Goal: Task Accomplishment & Management: Manage account settings

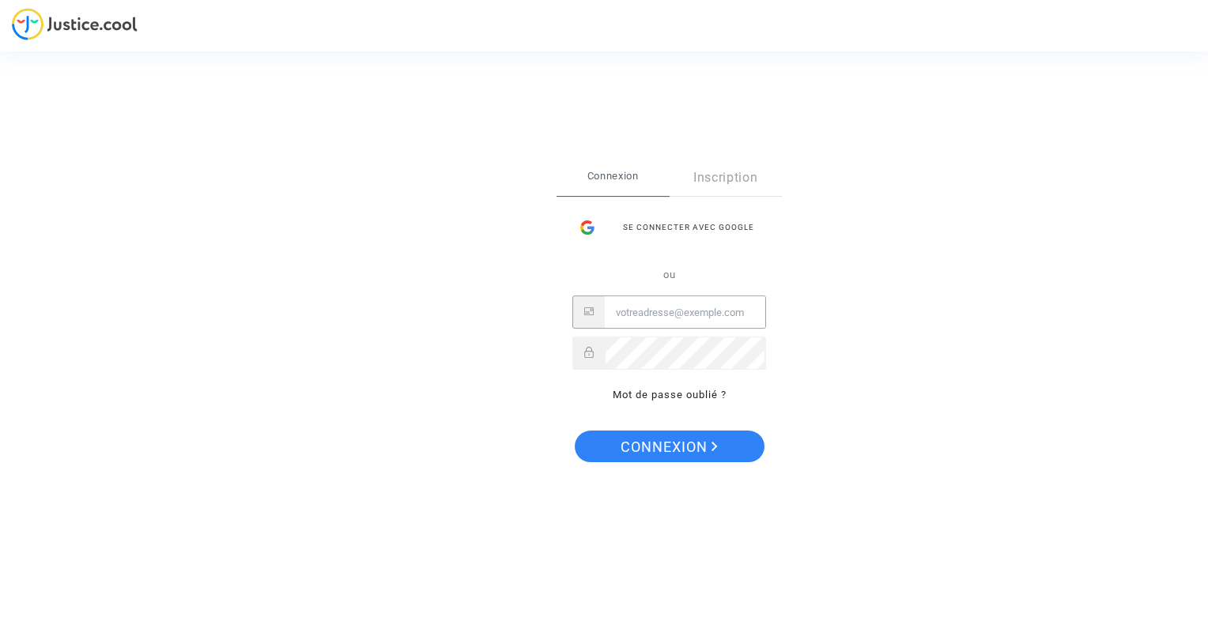
click at [632, 313] on input "Email" at bounding box center [685, 313] width 160 height 32
type input "[EMAIL_ADDRESS][DOMAIN_NAME]"
click at [672, 447] on span "Connexion" at bounding box center [668, 447] width 97 height 33
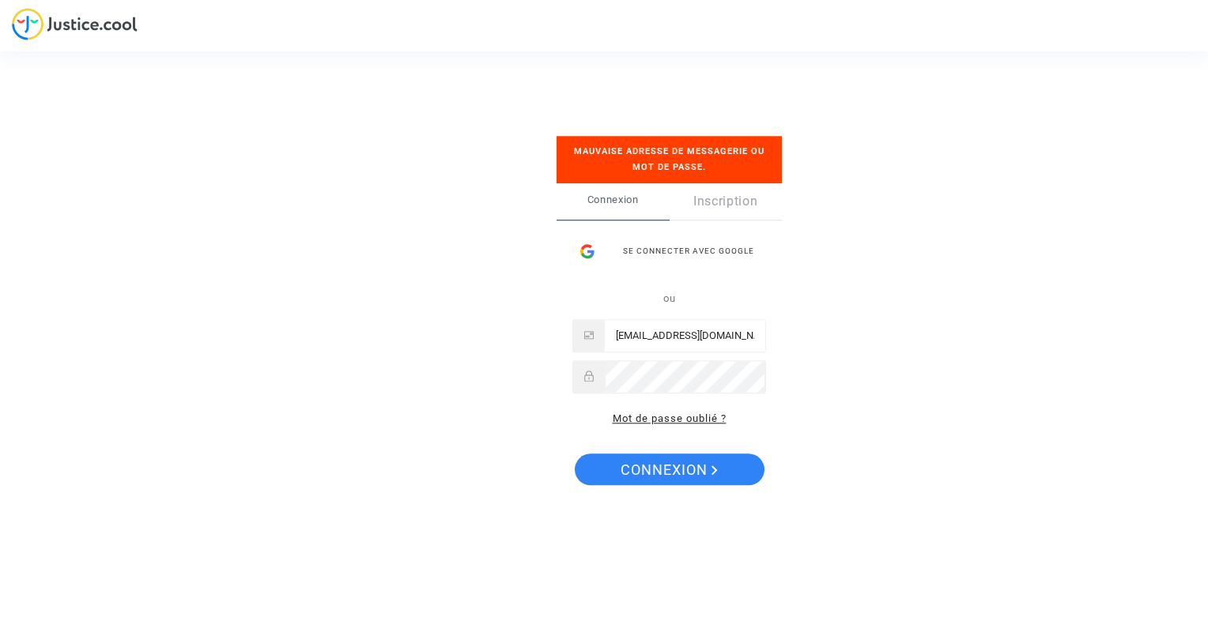
click at [661, 423] on link "Mot de passe oublié ?" at bounding box center [670, 419] width 114 height 12
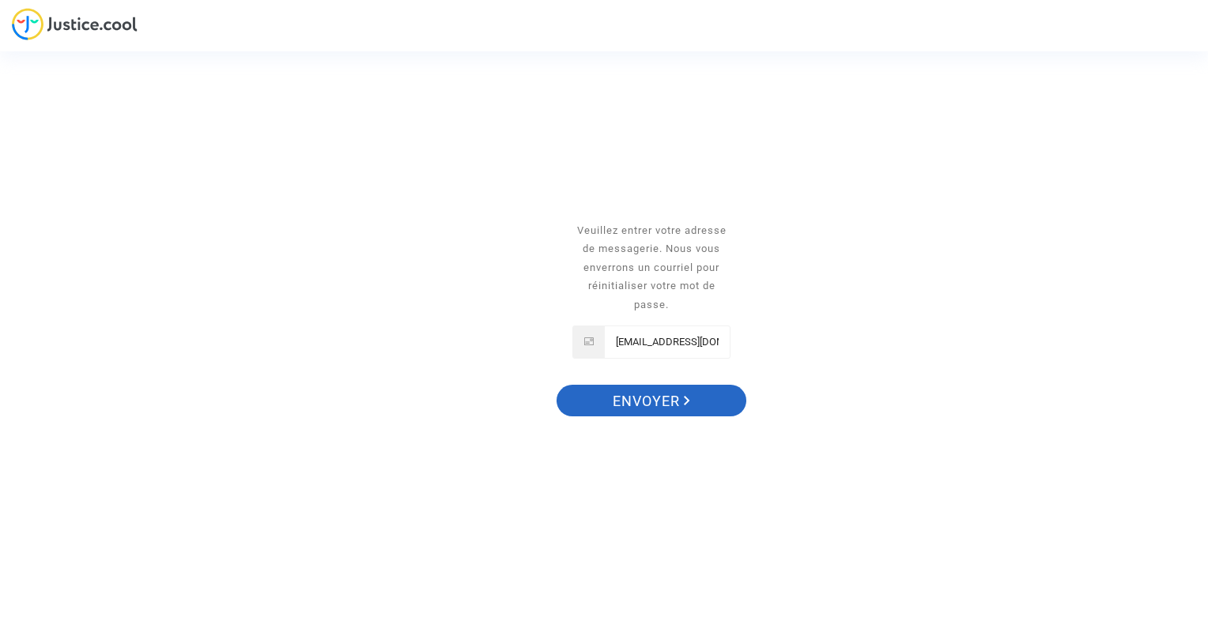
click at [643, 400] on span "Envoyer" at bounding box center [651, 401] width 77 height 33
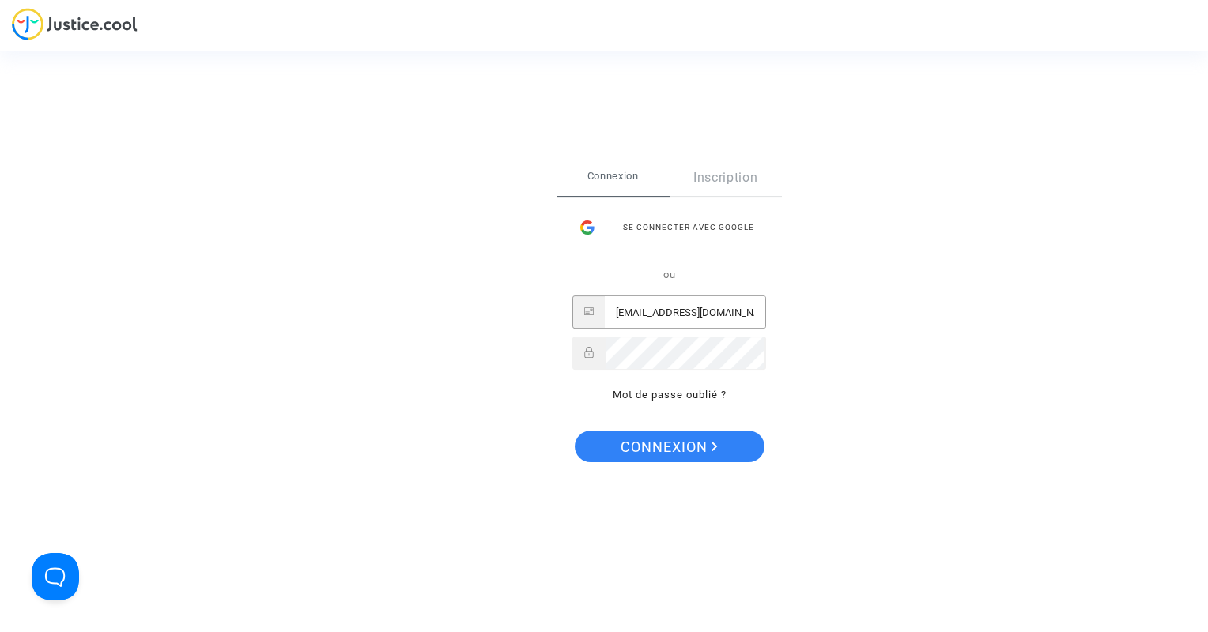
type input "[EMAIL_ADDRESS][DOMAIN_NAME]"
click at [680, 451] on span "Connexion" at bounding box center [668, 447] width 97 height 33
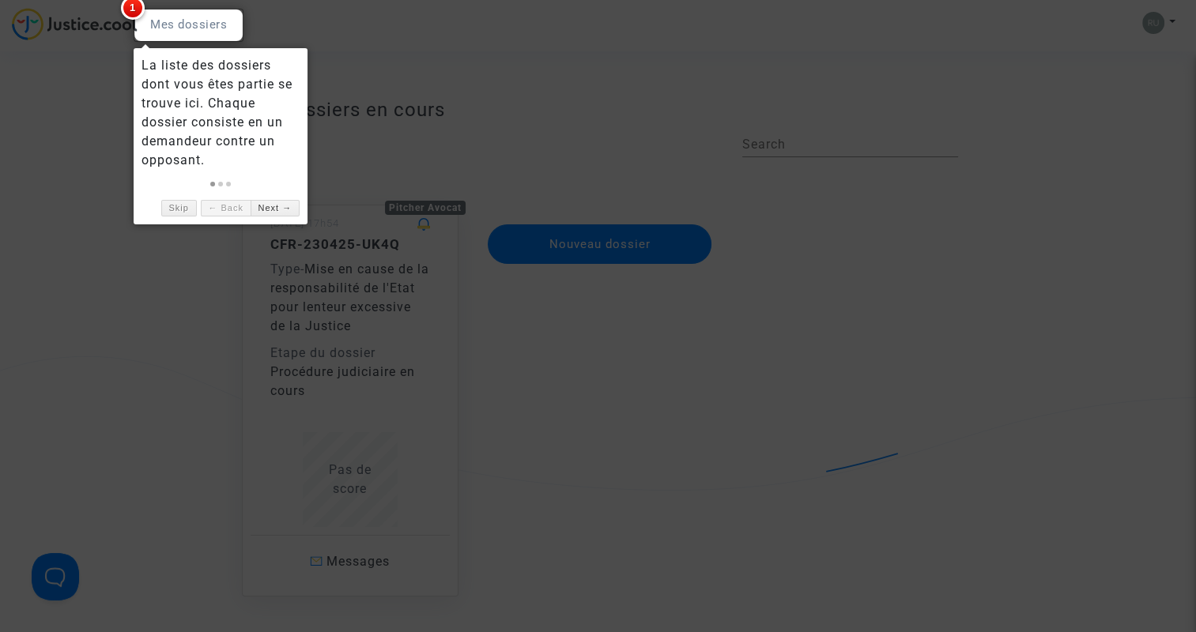
drag, startPoint x: 1195, startPoint y: 48, endPoint x: 1192, endPoint y: 58, distance: 10.8
click at [1192, 58] on div at bounding box center [598, 316] width 1196 height 632
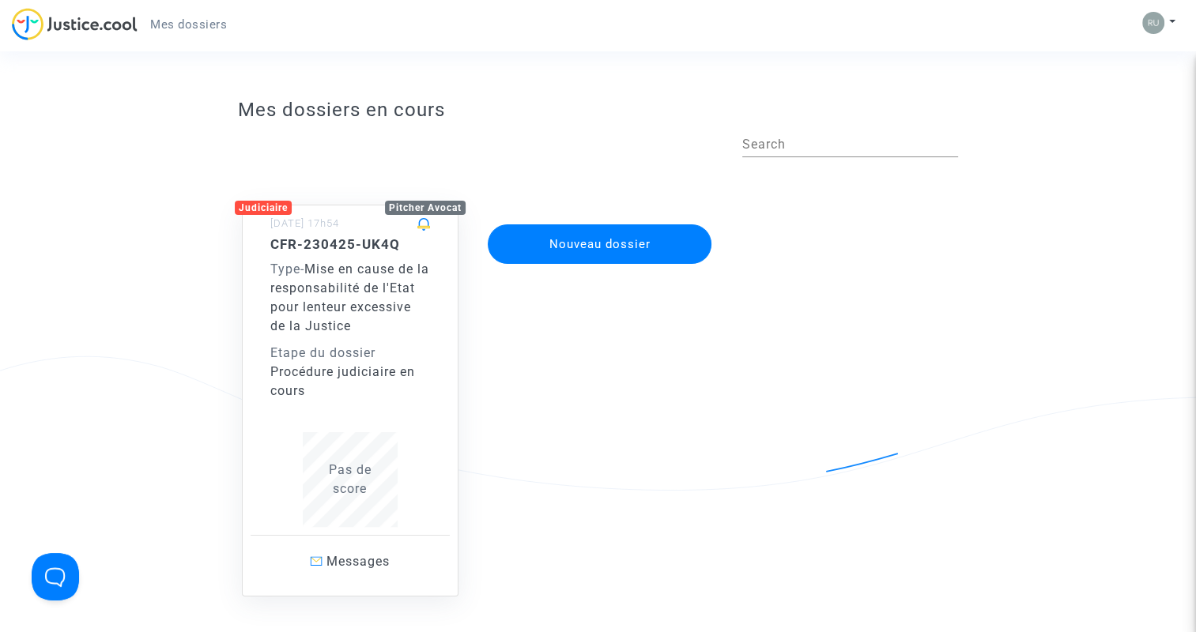
click at [187, 22] on span "Mes dossiers" at bounding box center [188, 24] width 77 height 14
click at [189, 25] on span "Mes dossiers" at bounding box center [188, 24] width 77 height 14
click at [348, 554] on span "Messages" at bounding box center [357, 561] width 63 height 15
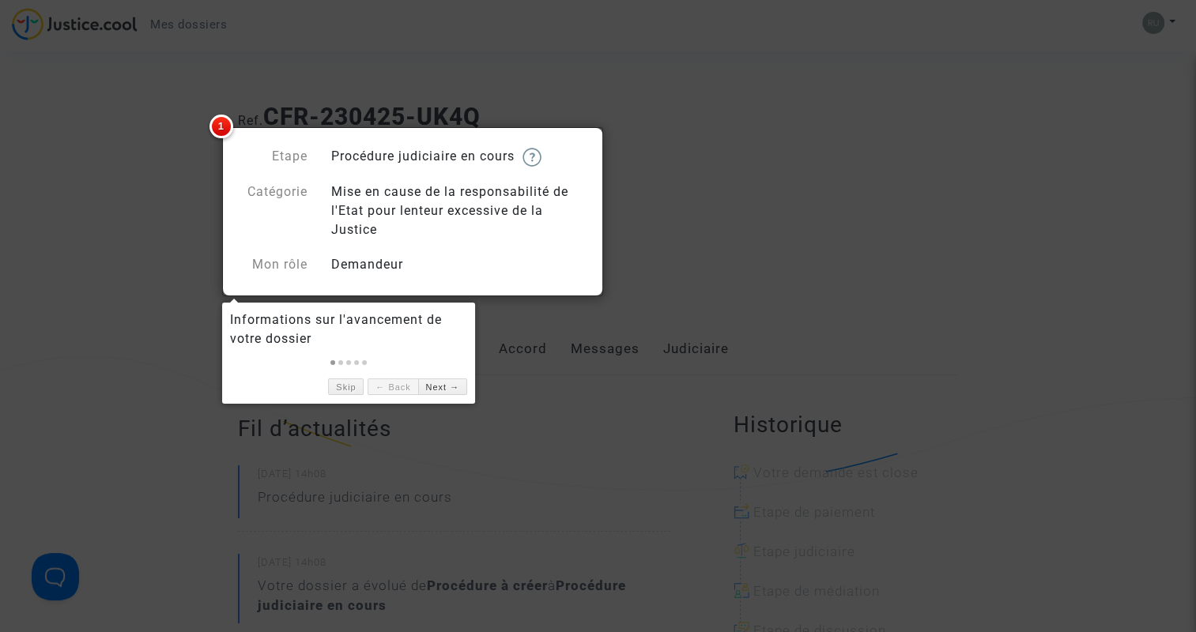
click at [228, 116] on span "1" at bounding box center [221, 127] width 24 height 24
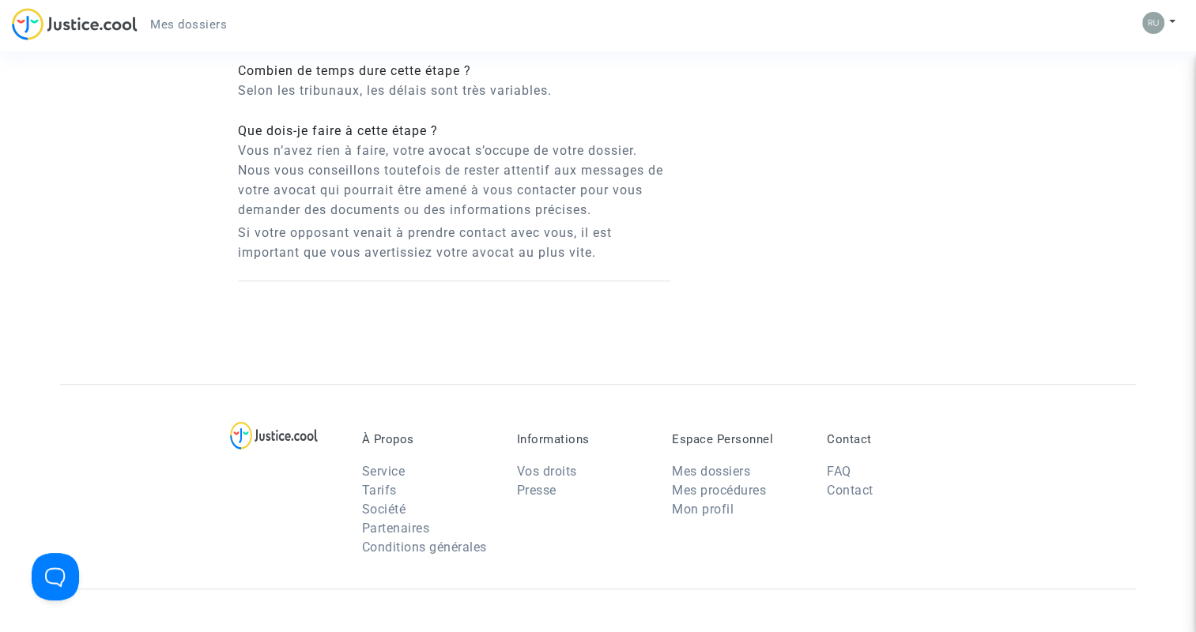
scroll to position [1265, 0]
click at [715, 507] on link "Mon profil" at bounding box center [703, 512] width 62 height 15
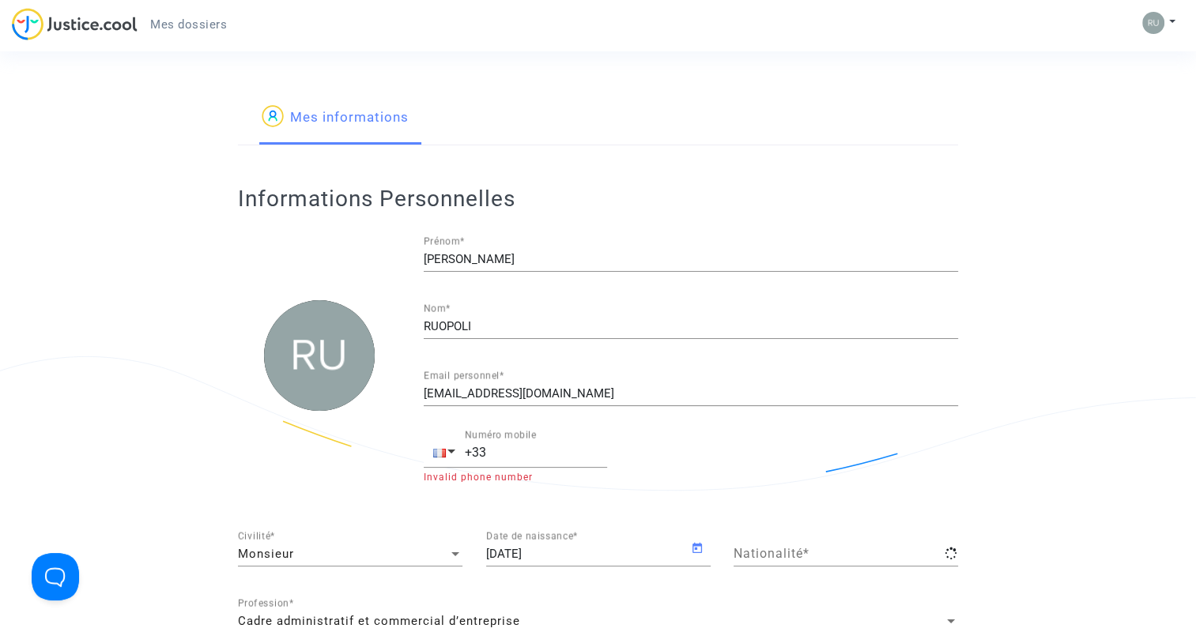
type input "française"
click at [471, 393] on input "[EMAIL_ADDRESS][DOMAIN_NAME]" at bounding box center [691, 393] width 534 height 13
type input "ruopolib69@gmail.com"
click at [499, 451] on input "+33" at bounding box center [536, 453] width 142 height 14
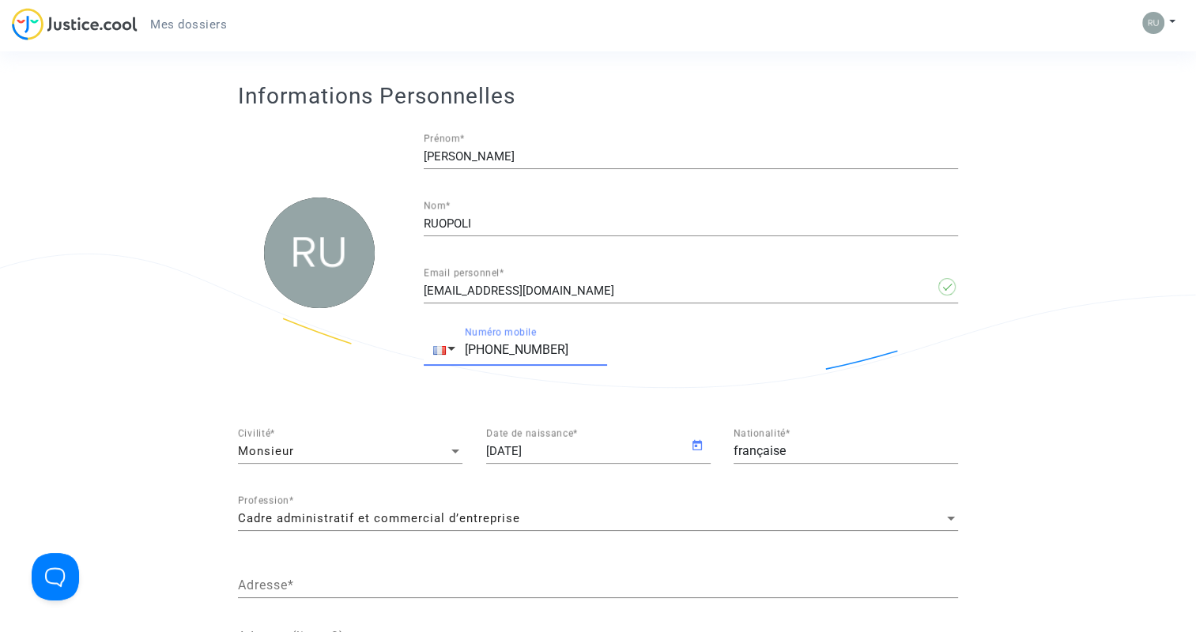
scroll to position [110, 0]
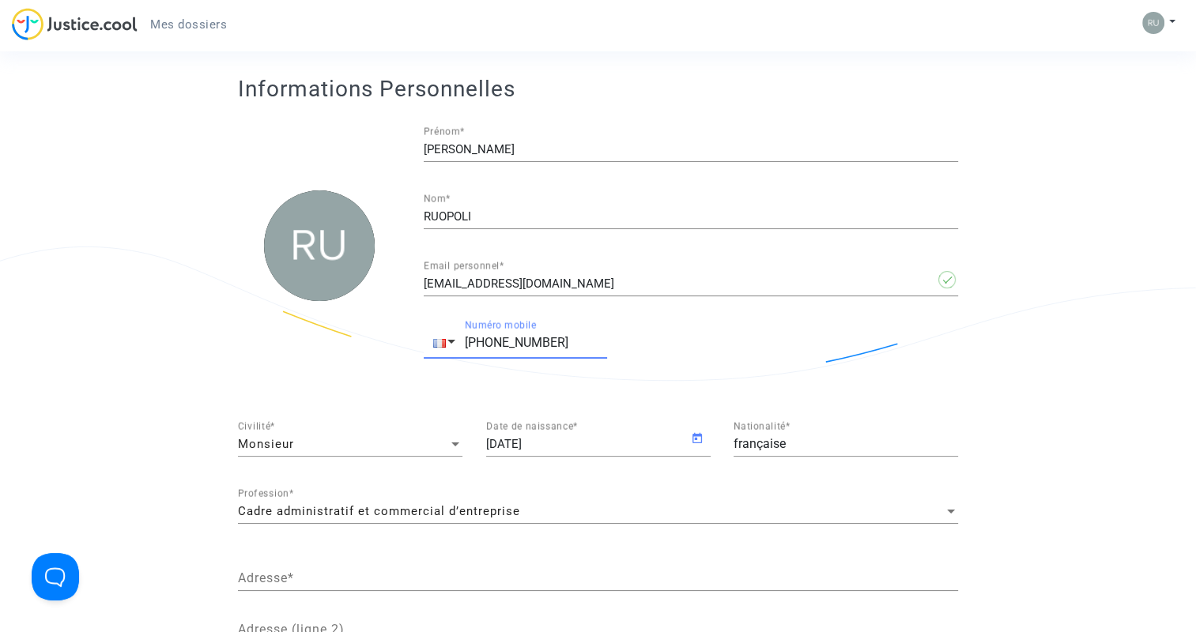
type input "+33 0623930260"
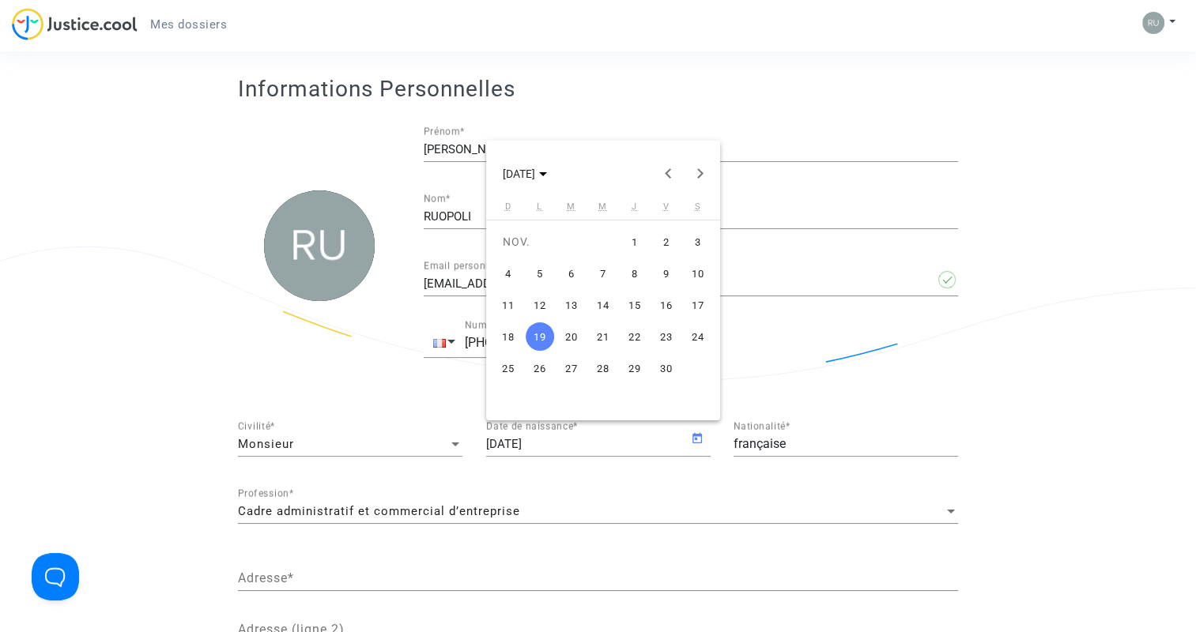
drag, startPoint x: 525, startPoint y: 443, endPoint x: 560, endPoint y: 439, distance: 35.0
click at [547, 177] on span "NOV. 2018" at bounding box center [525, 173] width 44 height 13
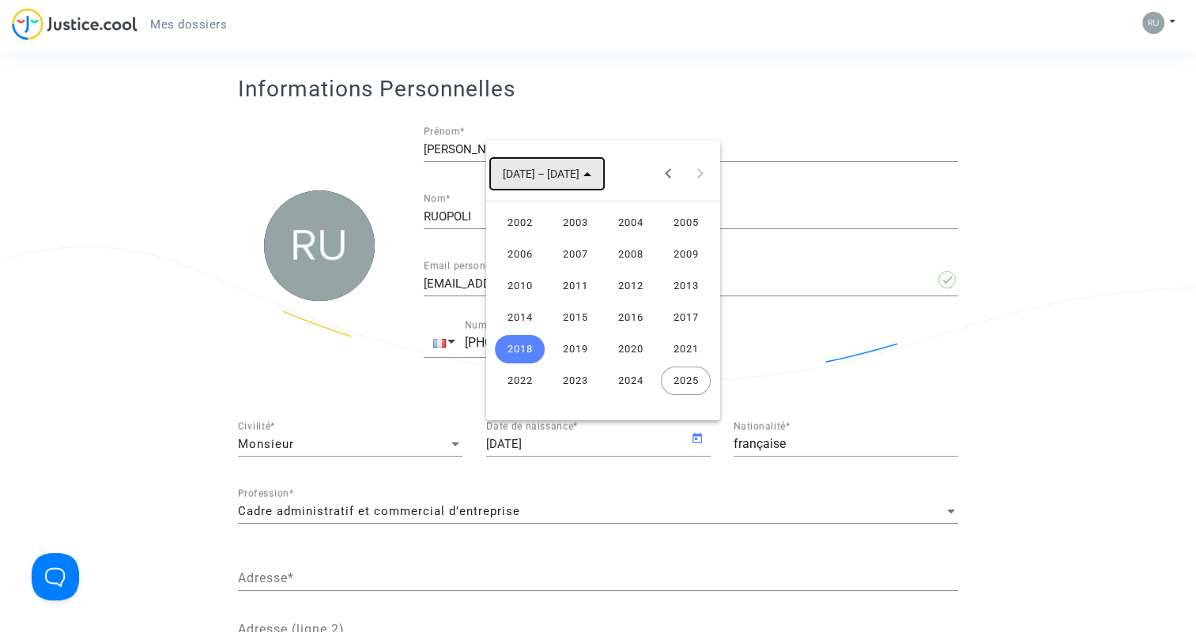
click at [583, 175] on icon "Choose date" at bounding box center [587, 174] width 8 height 4
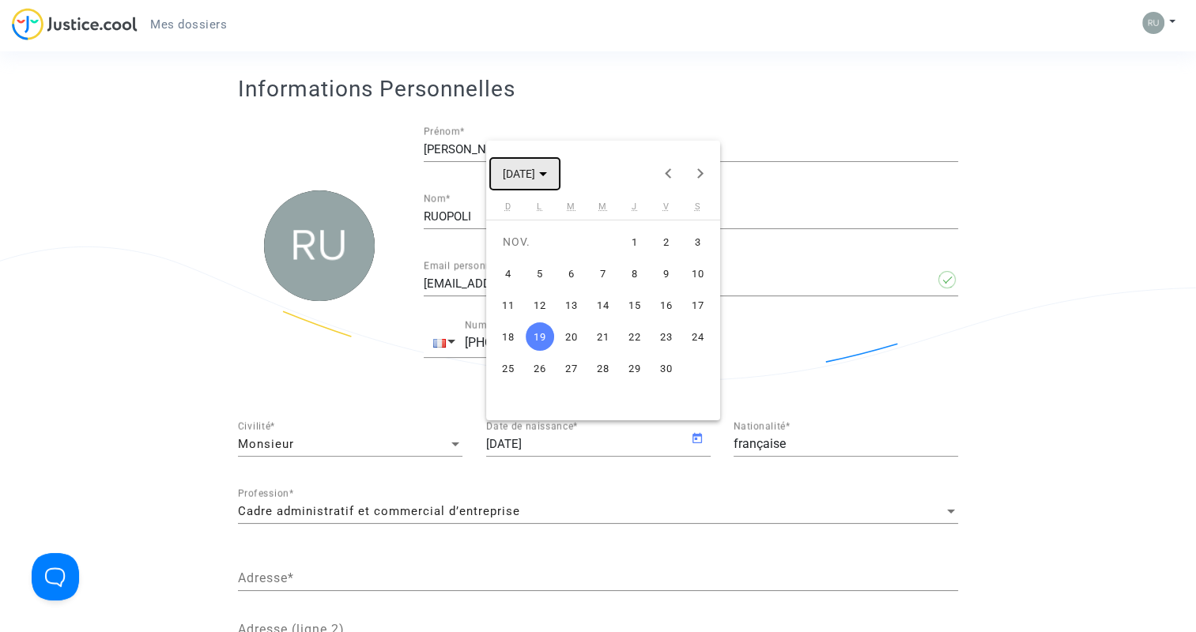
click at [560, 175] on button "NOV. 2018" at bounding box center [525, 174] width 70 height 32
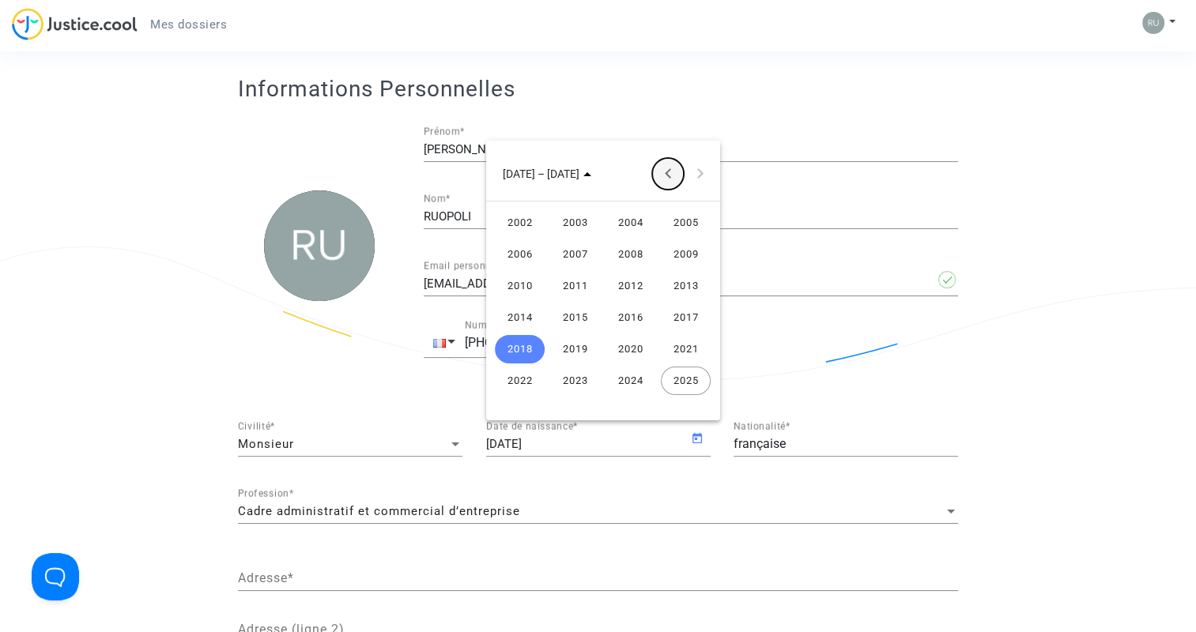
click at [664, 177] on button "Previous 24 years" at bounding box center [668, 174] width 32 height 32
click at [630, 256] on div "1960" at bounding box center [630, 254] width 50 height 28
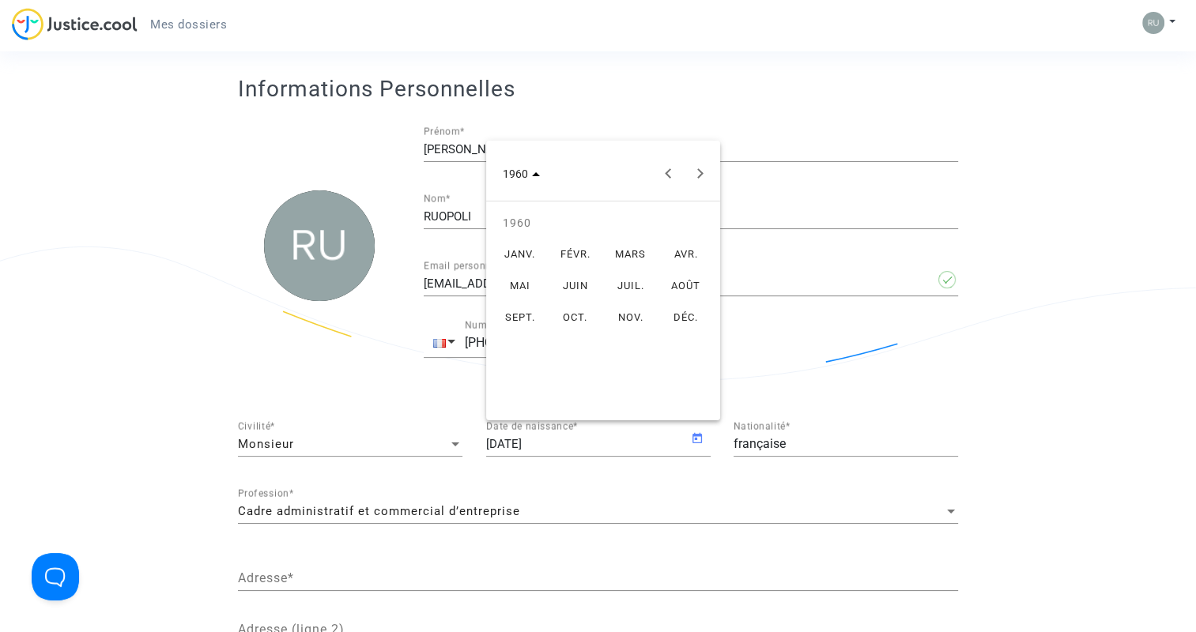
click at [624, 322] on div "NOV." at bounding box center [630, 318] width 50 height 28
click at [699, 333] on div "19" at bounding box center [698, 336] width 28 height 28
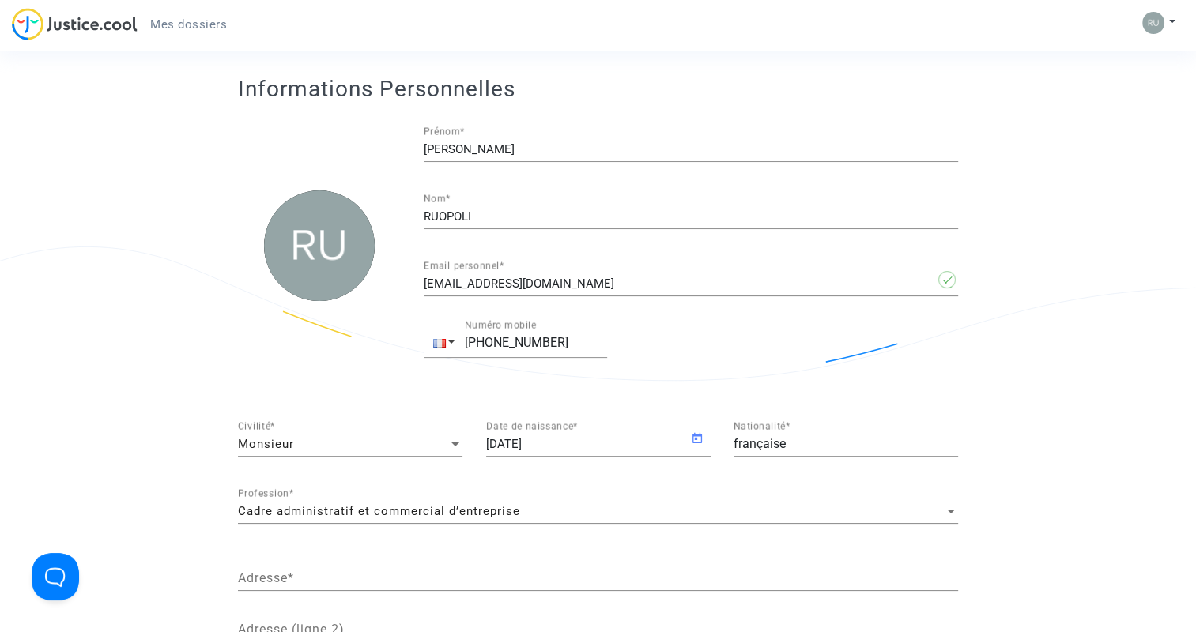
type input "19/11/1960"
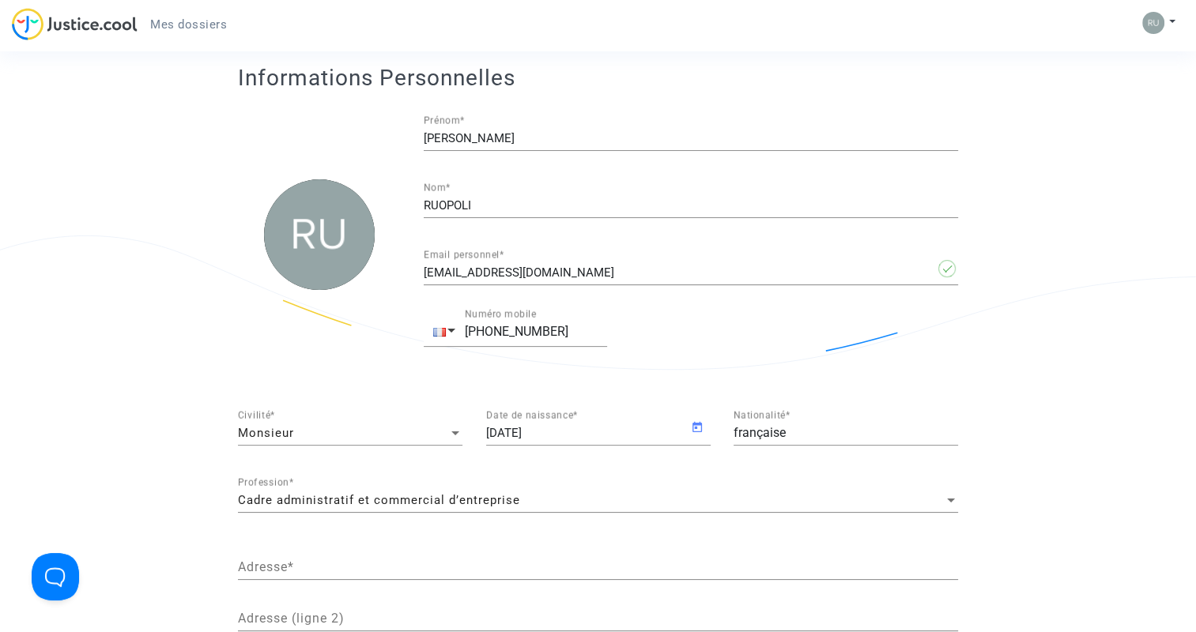
scroll to position [0, 0]
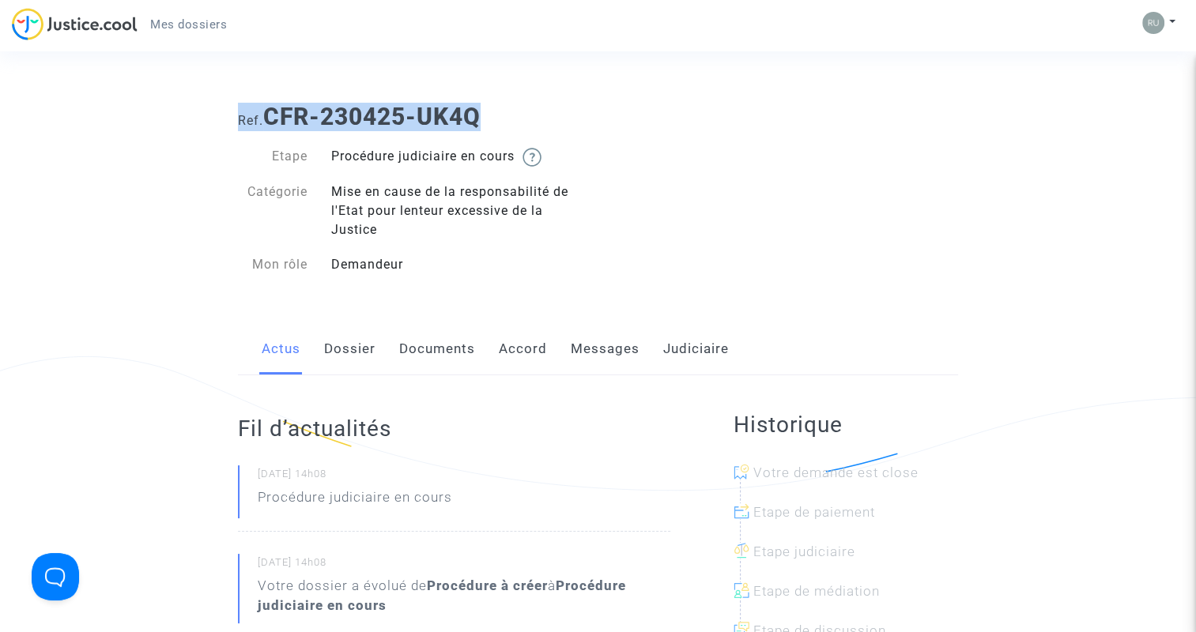
drag, startPoint x: 130, startPoint y: 30, endPoint x: 862, endPoint y: 66, distance: 733.6
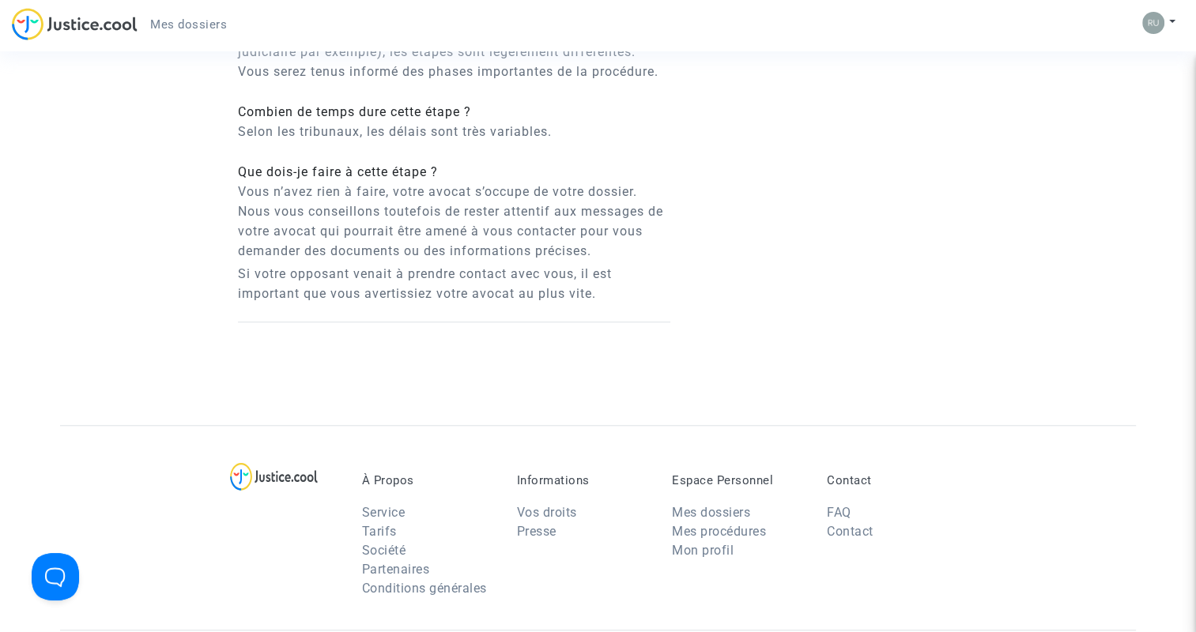
scroll to position [1258, 0]
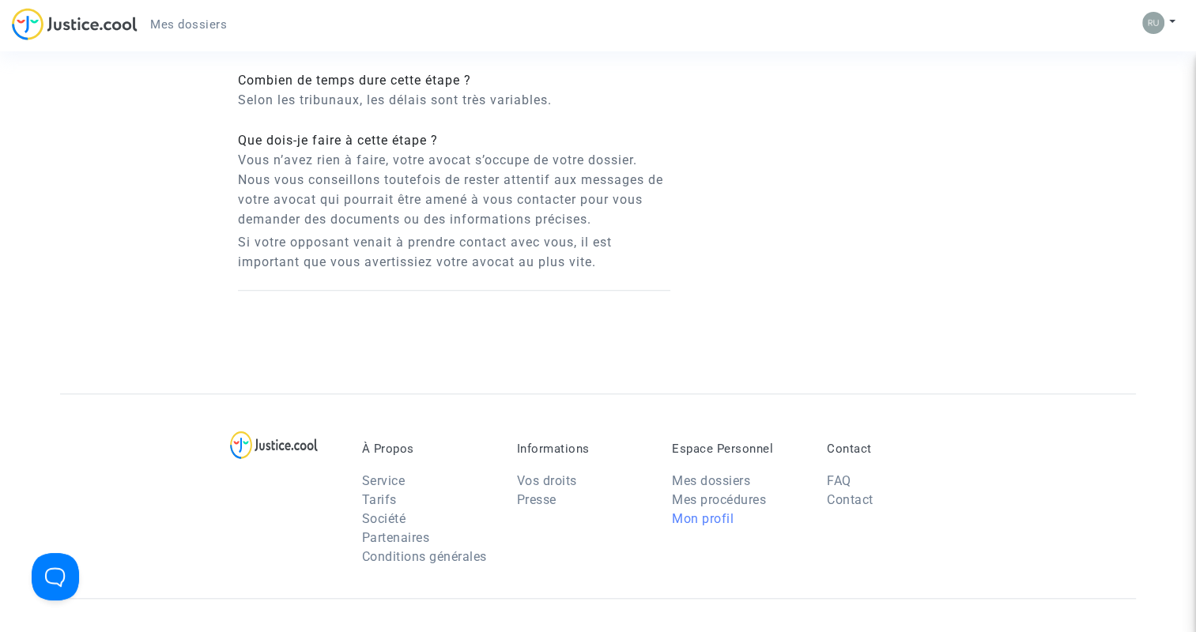
click at [723, 519] on link "Mon profil" at bounding box center [703, 518] width 62 height 15
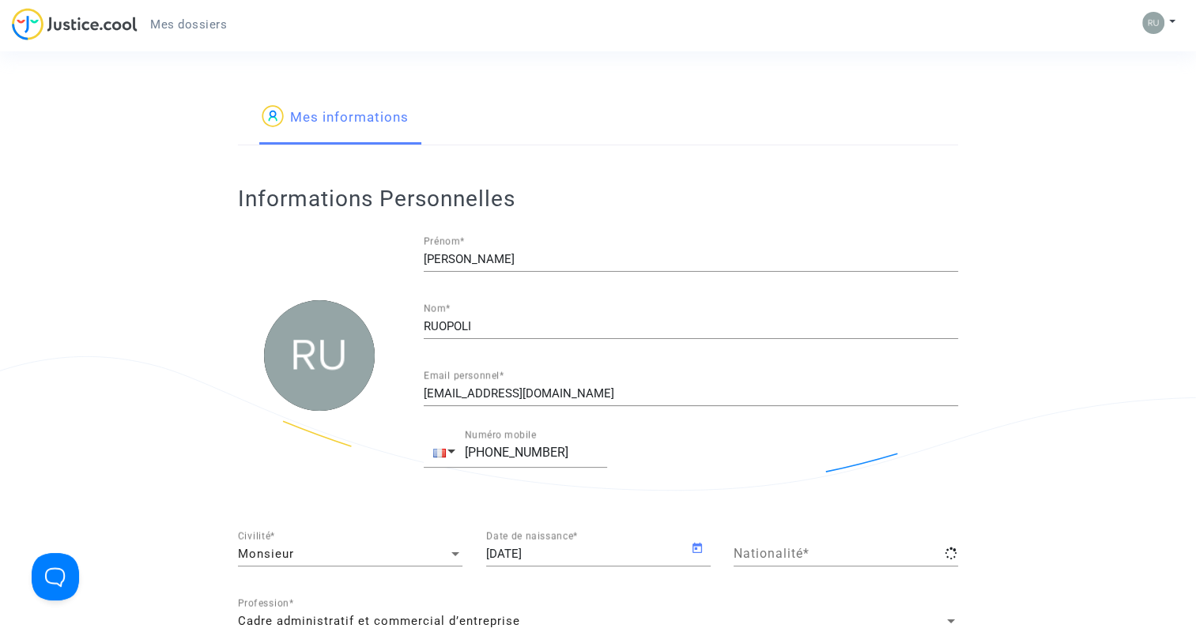
type input "française"
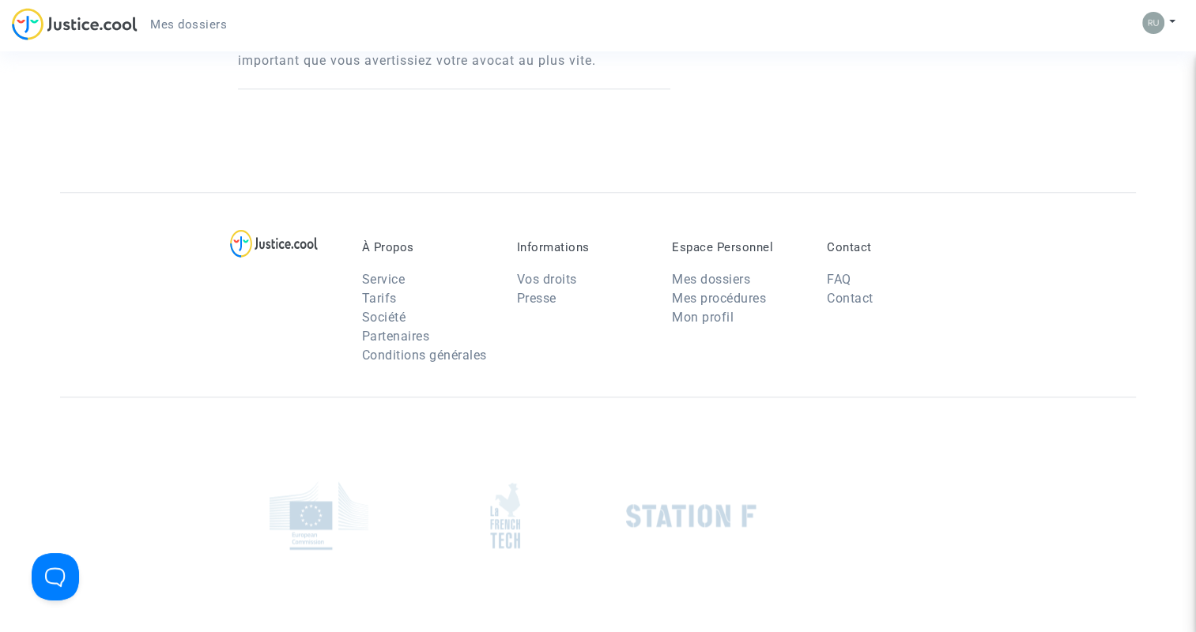
scroll to position [1416, 0]
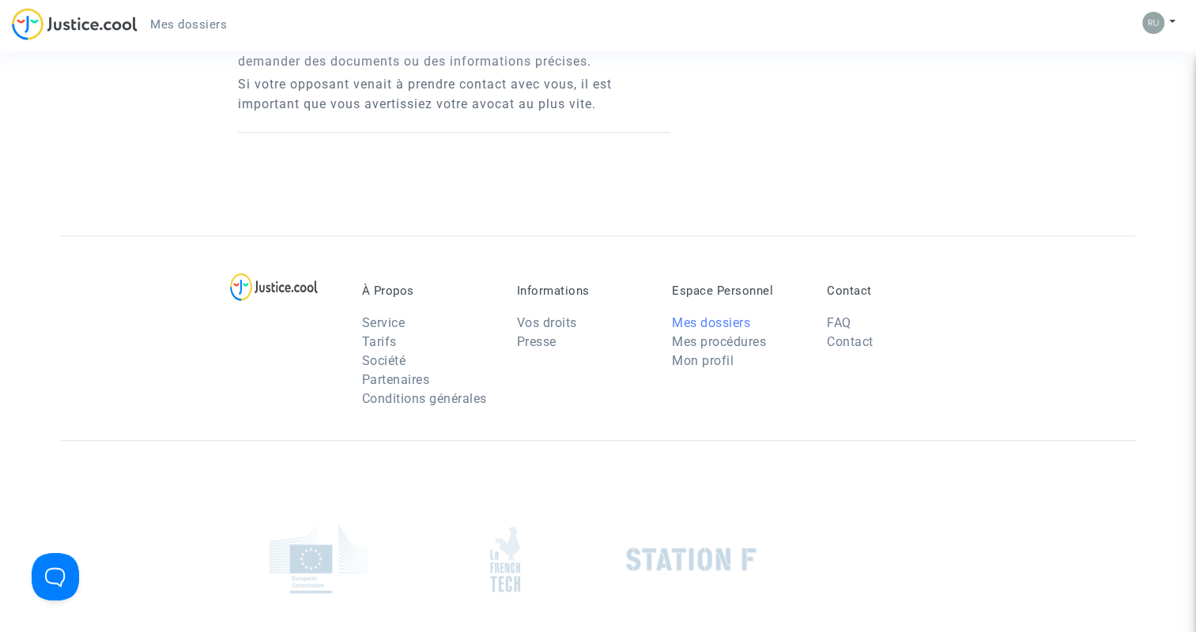
click at [718, 319] on link "Mes dossiers" at bounding box center [711, 322] width 78 height 15
